Goal: Task Accomplishment & Management: Use online tool/utility

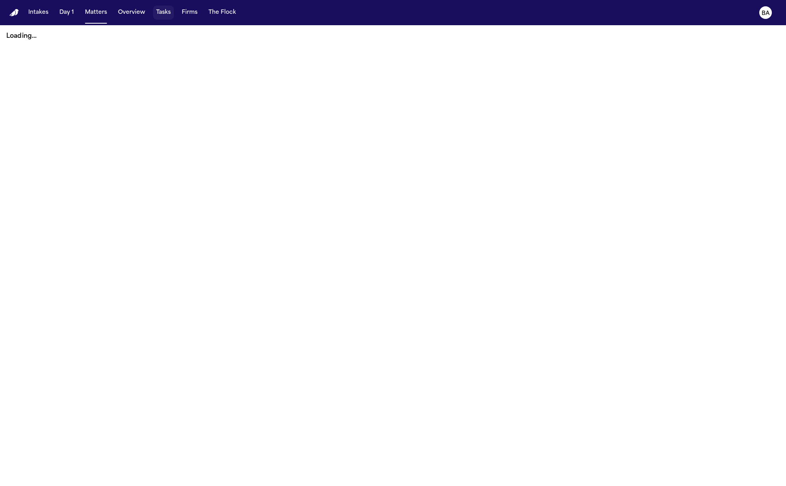
click at [160, 14] on button "Tasks" at bounding box center [163, 13] width 21 height 14
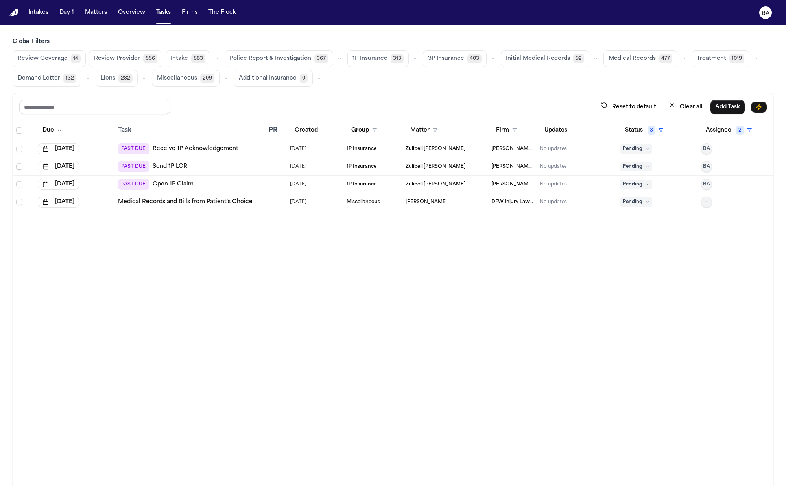
click at [42, 76] on span "Demand Letter" at bounding box center [39, 78] width 42 height 8
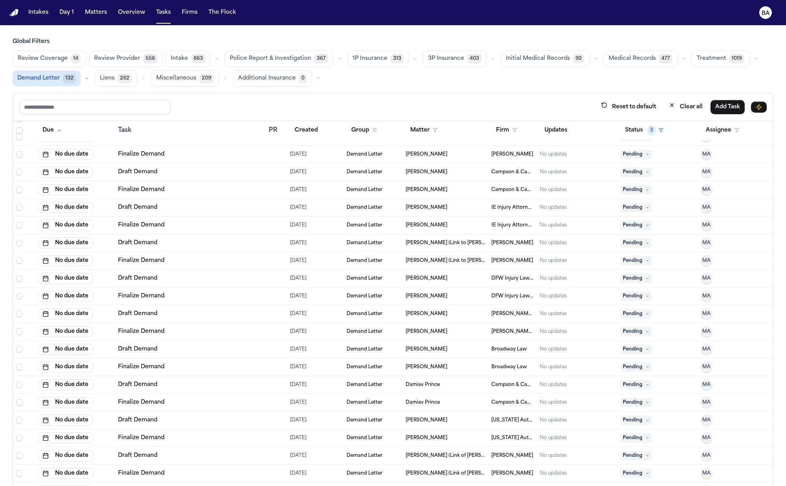
scroll to position [50, 0]
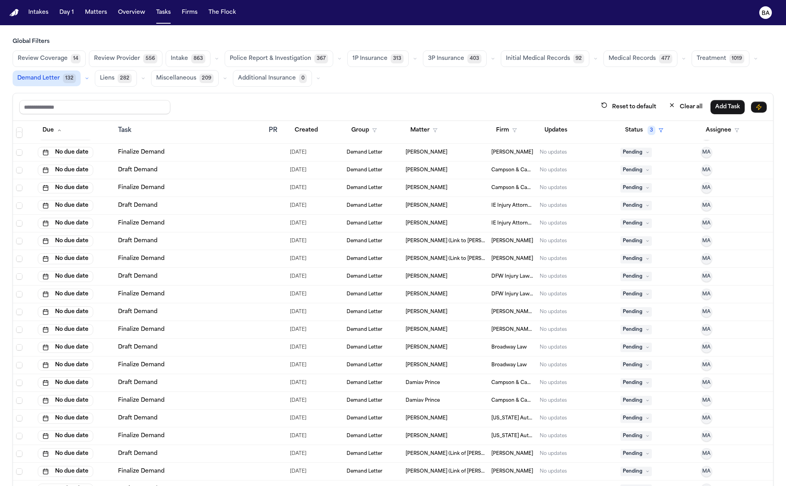
click at [175, 224] on div "Finalize Demand" at bounding box center [190, 223] width 144 height 8
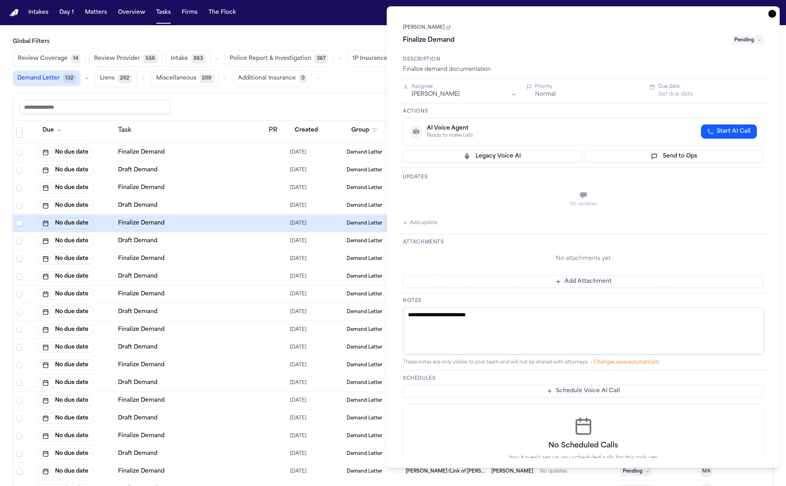
click at [440, 27] on link "Brenda Rodriguez" at bounding box center [427, 27] width 48 height 6
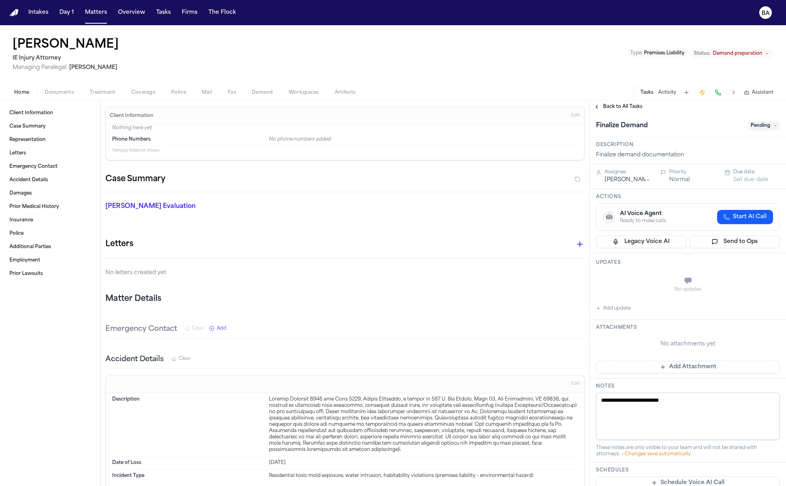
click at [266, 93] on span "Demand" at bounding box center [262, 92] width 21 height 6
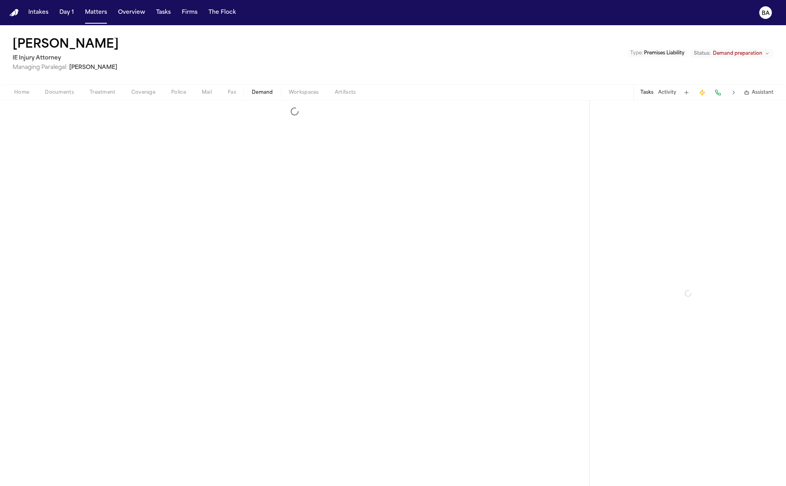
select select "**********"
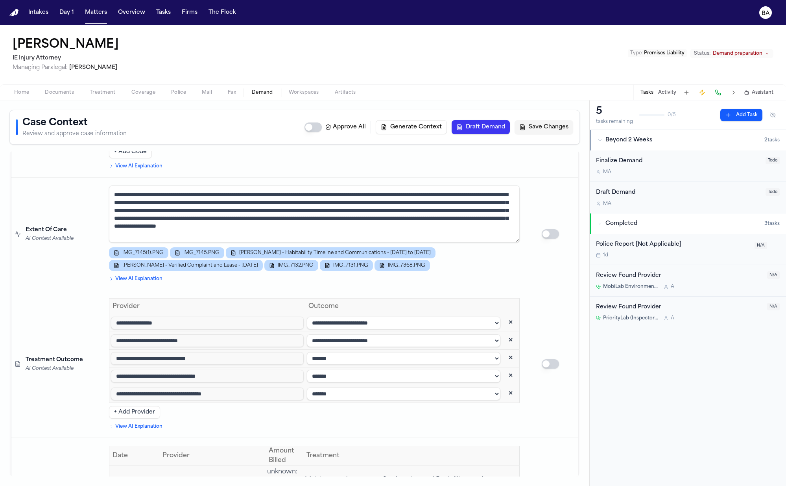
scroll to position [1690, 0]
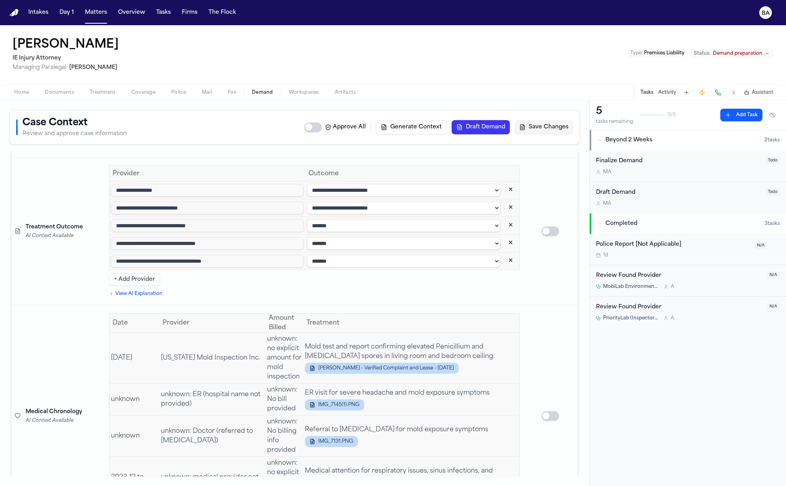
click at [65, 90] on span "Documents" at bounding box center [59, 92] width 29 height 6
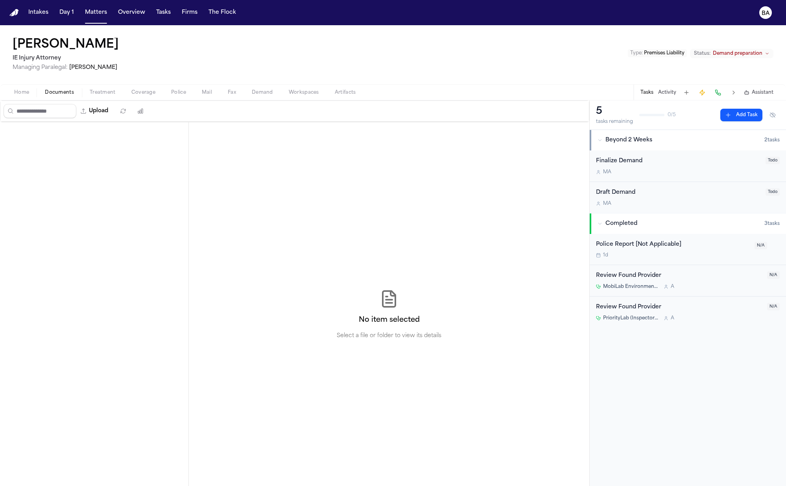
scroll to position [779, 0]
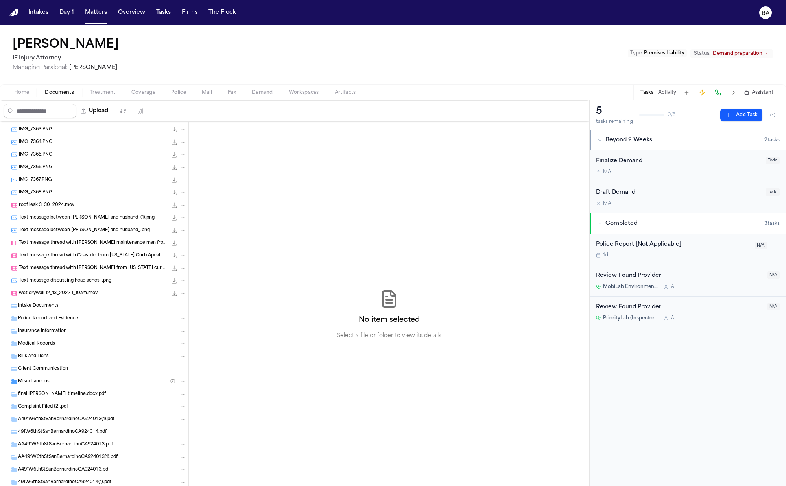
click at [55, 103] on div "Upload" at bounding box center [75, 111] width 150 height 20
click at [55, 109] on input "Search files" at bounding box center [40, 111] width 73 height 14
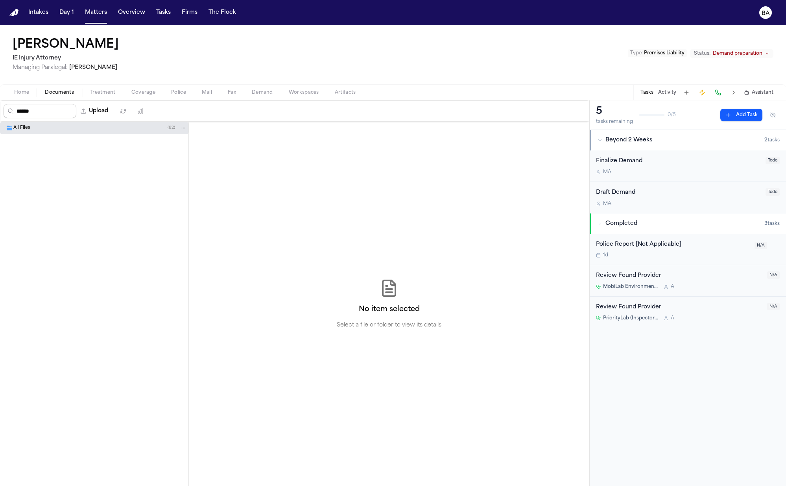
type input "******"
